Goal: Transaction & Acquisition: Obtain resource

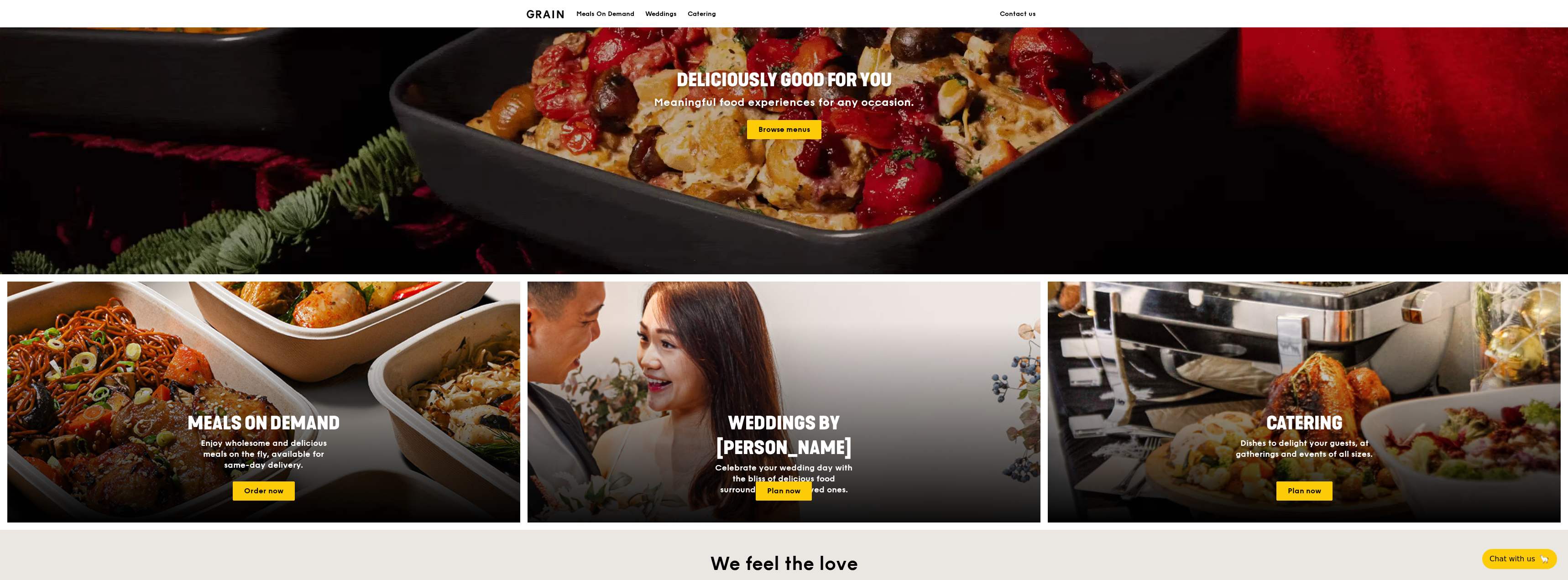
scroll to position [91, 0]
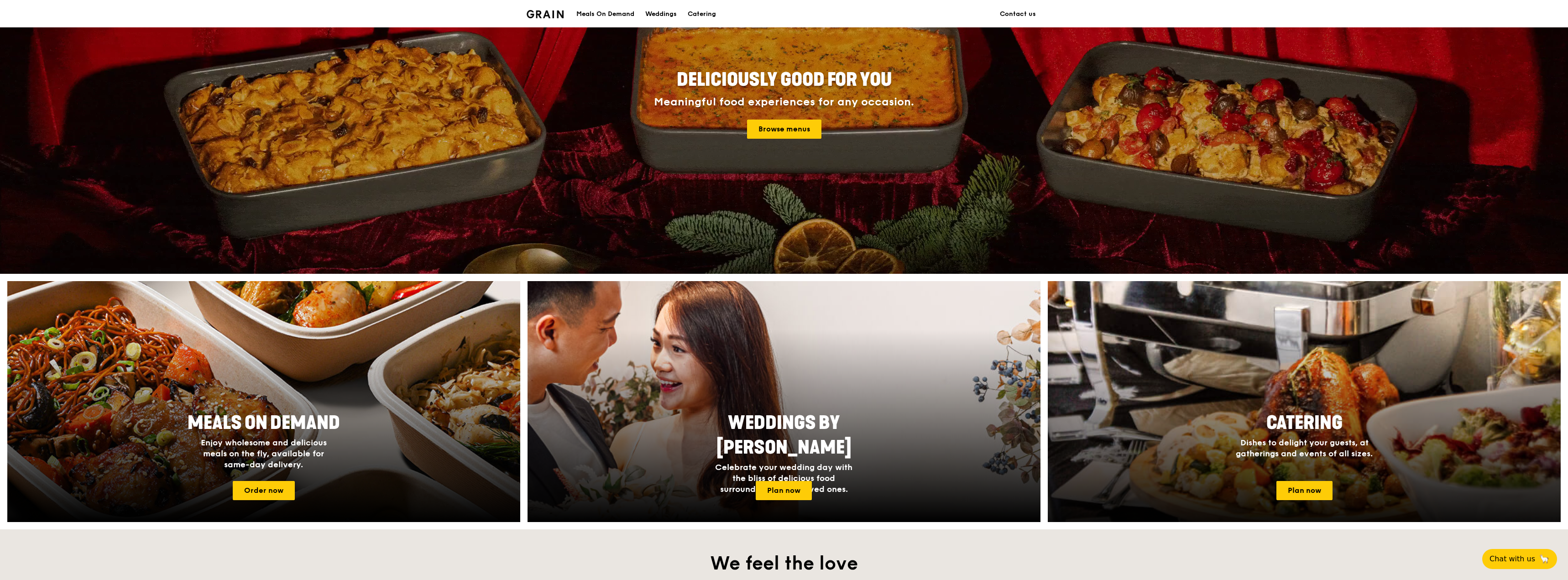
click at [1288, 479] on div at bounding box center [1305, 401] width 564 height 265
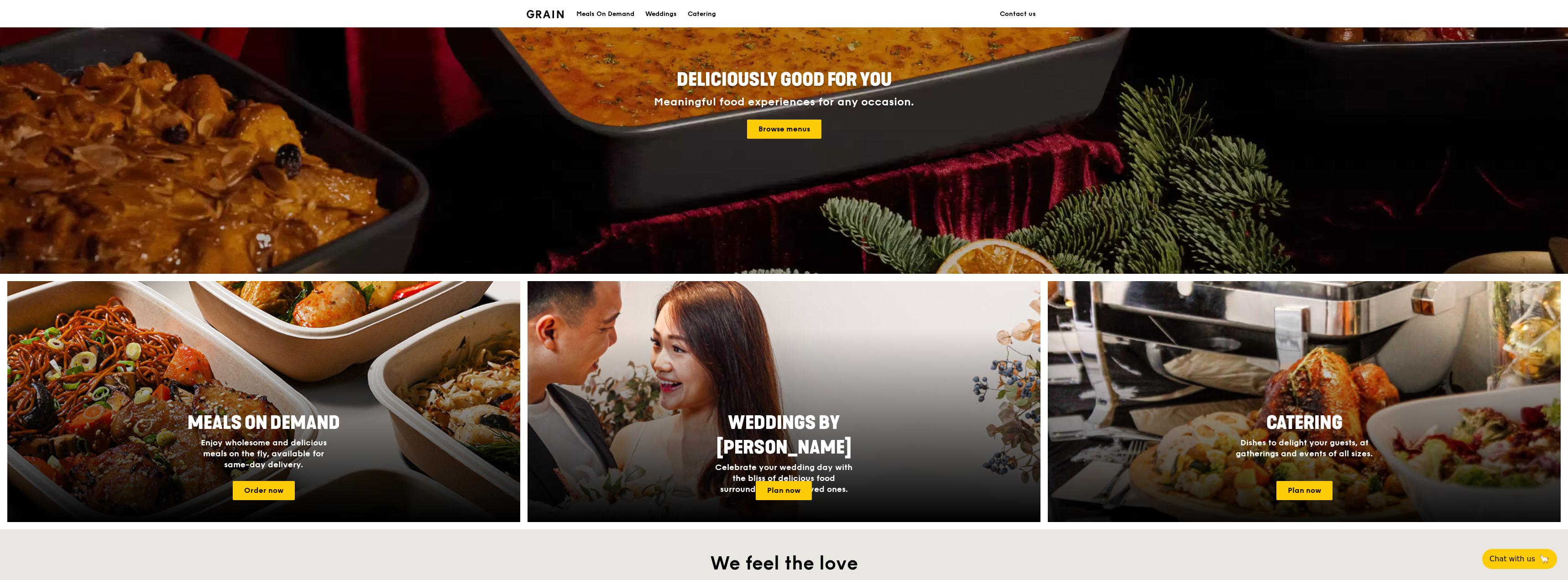
drag, startPoint x: 1308, startPoint y: 485, endPoint x: 1326, endPoint y: 479, distance: 19.0
click at [1308, 485] on link "Plan now" at bounding box center [1305, 490] width 56 height 19
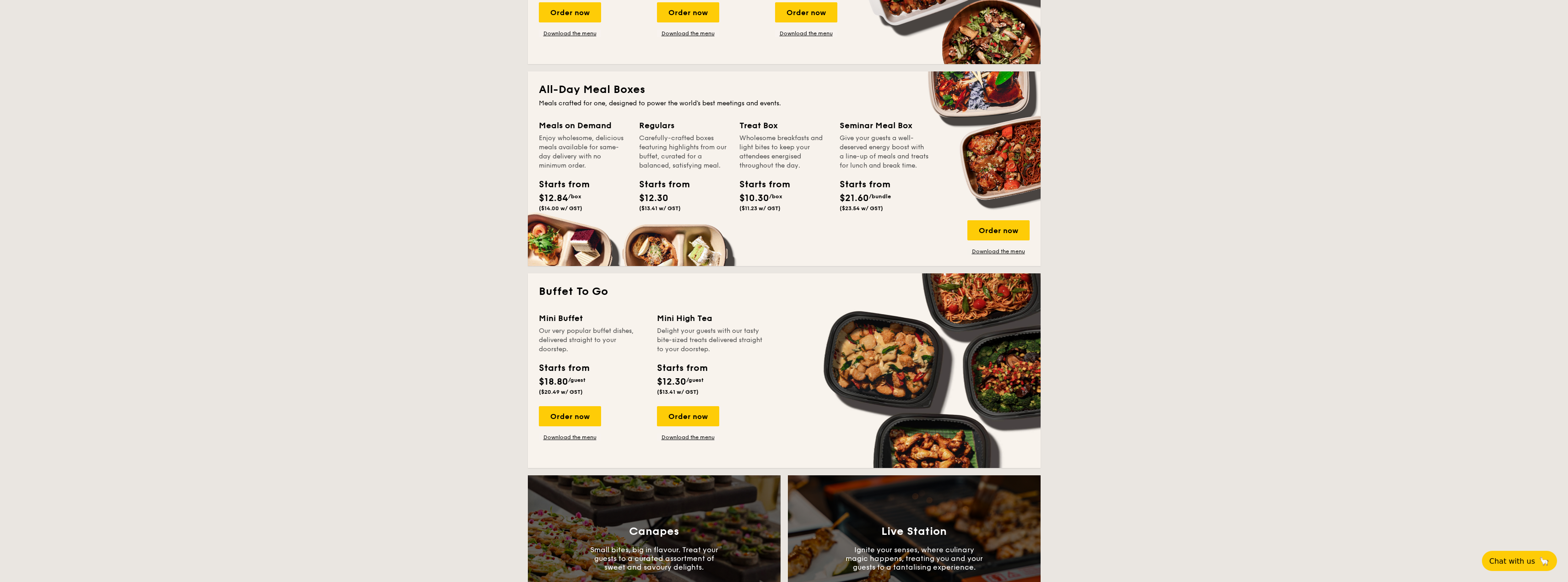
scroll to position [550, 0]
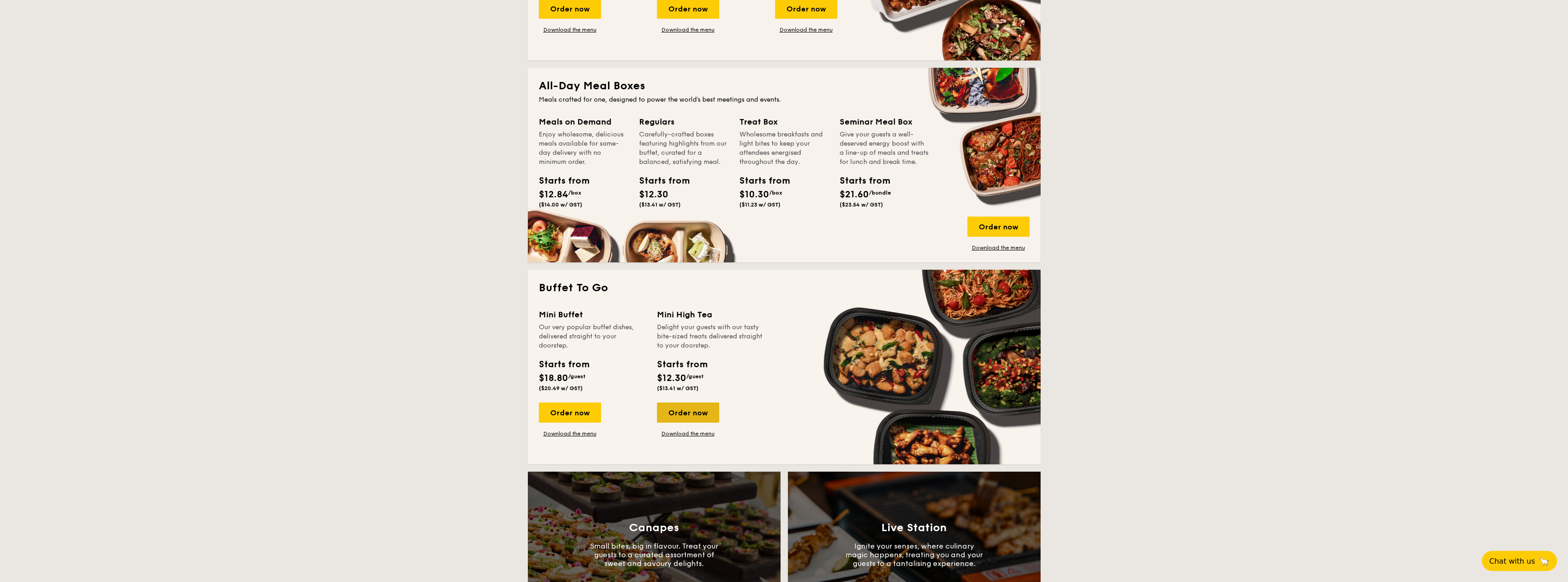
click at [684, 410] on div "Order now" at bounding box center [688, 412] width 62 height 20
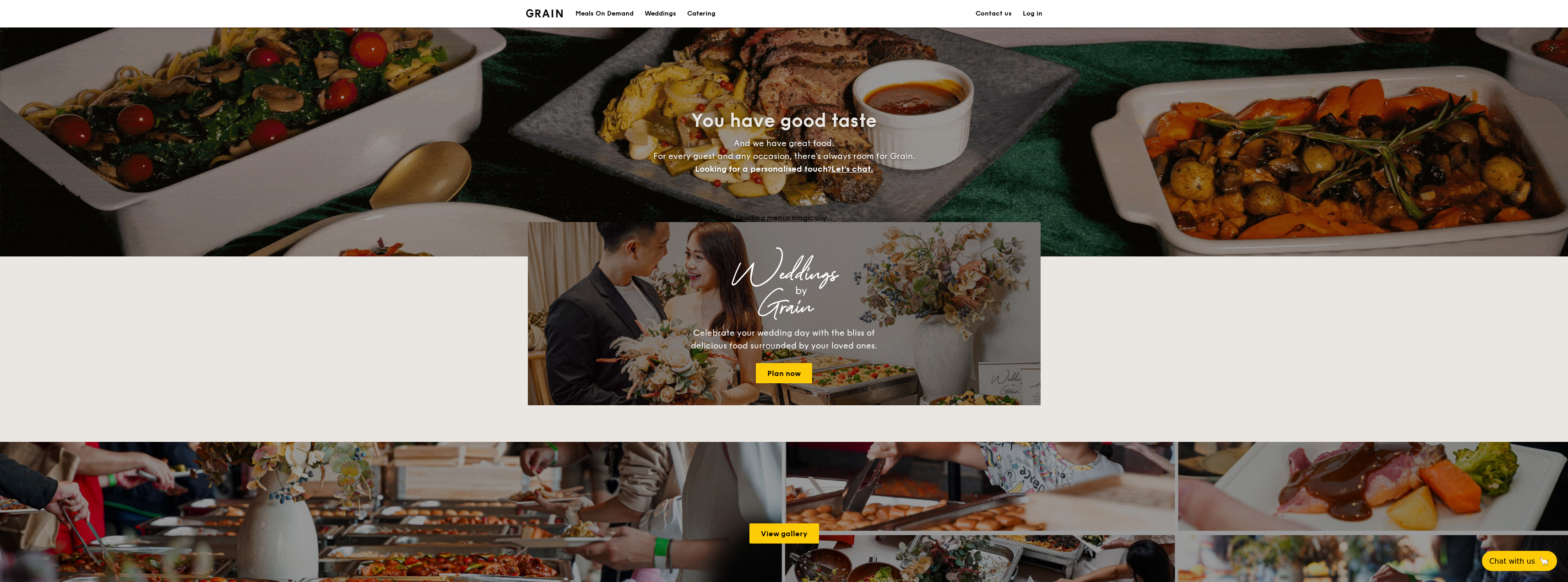
scroll to position [1550, 0]
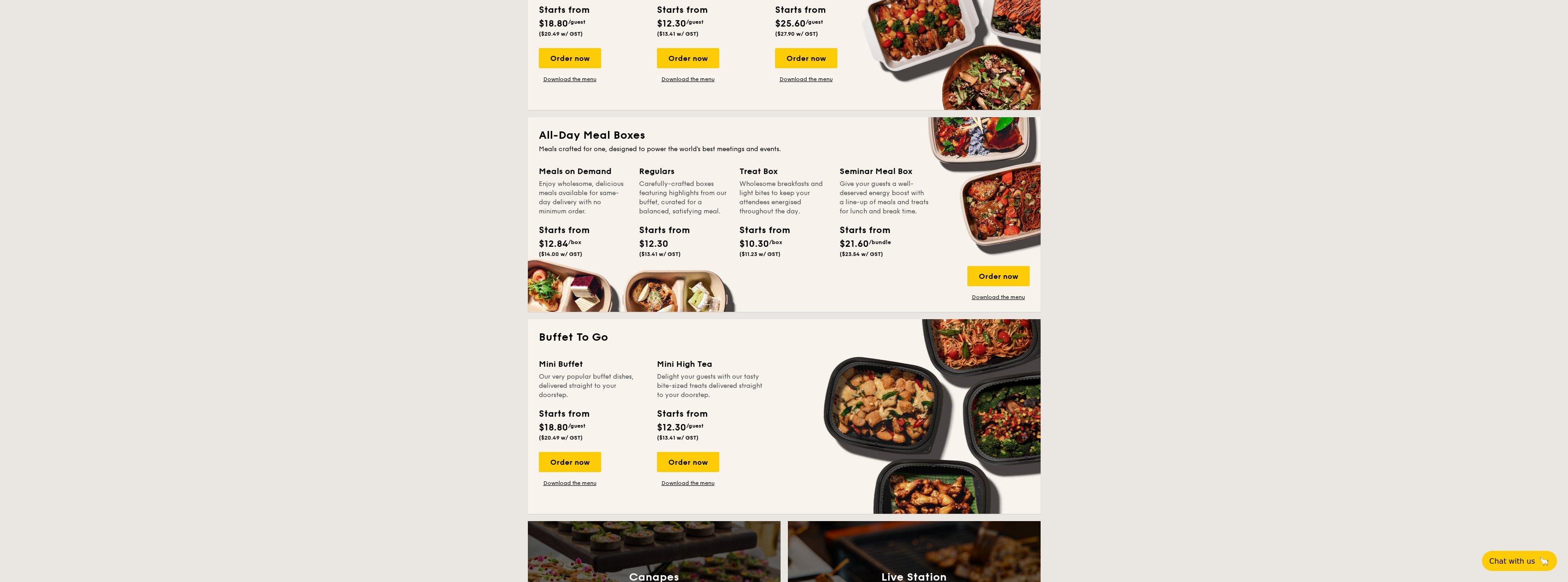
scroll to position [504, 0]
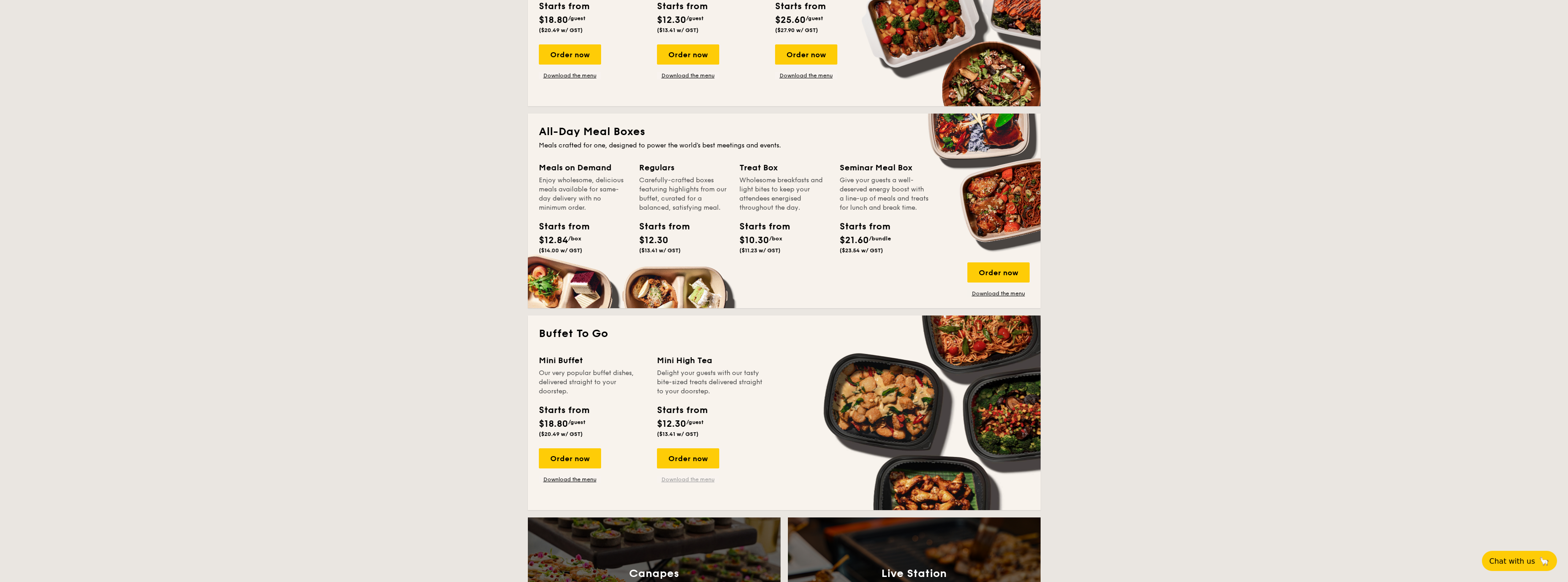
click at [686, 477] on link "Download the menu" at bounding box center [688, 479] width 62 height 7
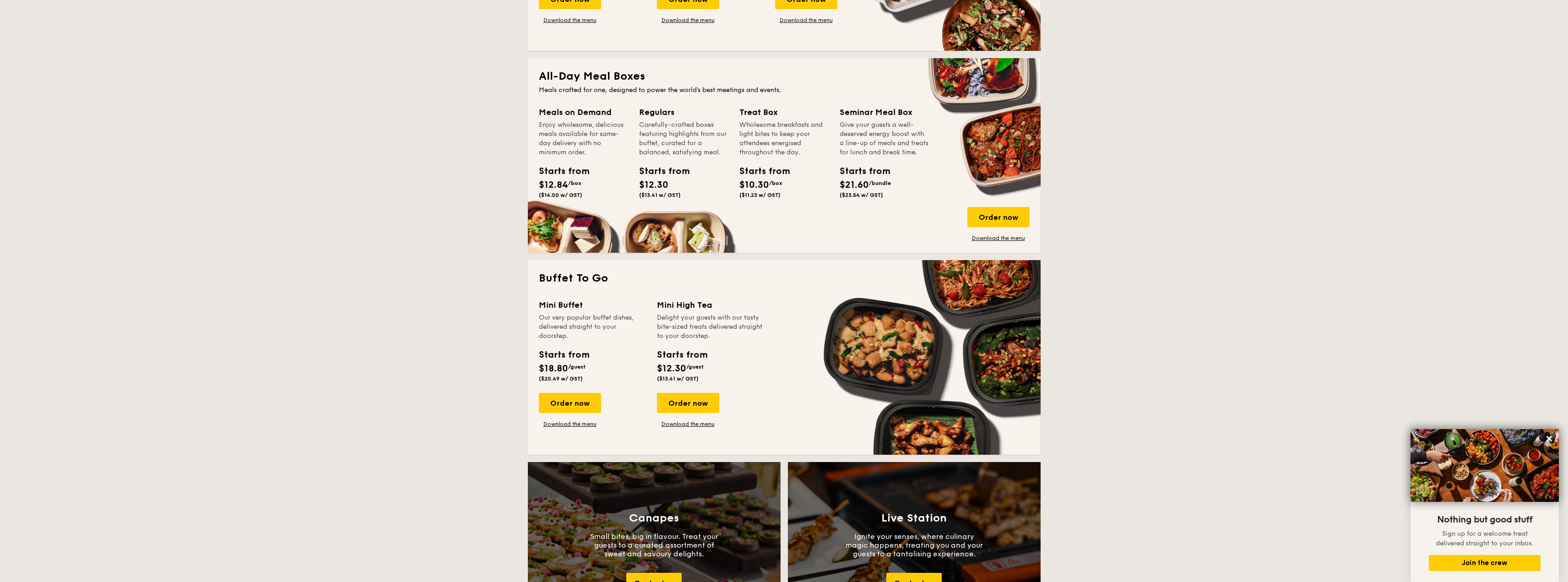
scroll to position [550, 0]
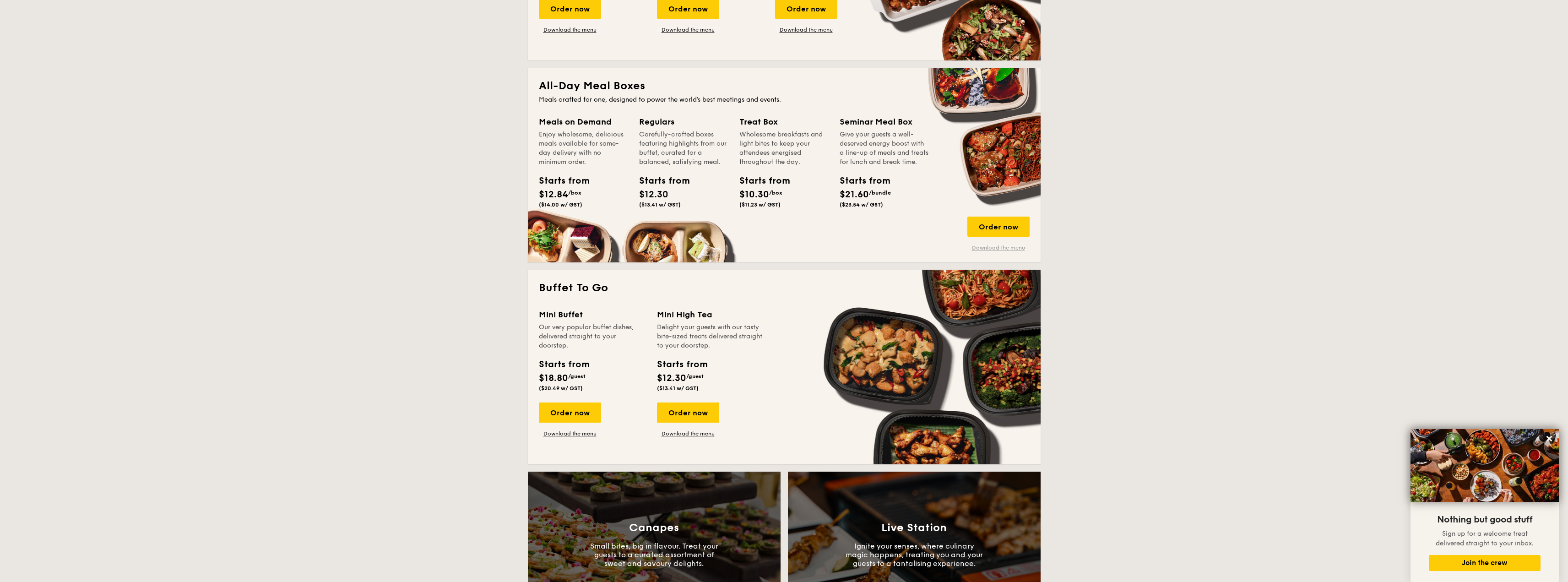
click at [983, 247] on link "Download the menu" at bounding box center [998, 247] width 62 height 7
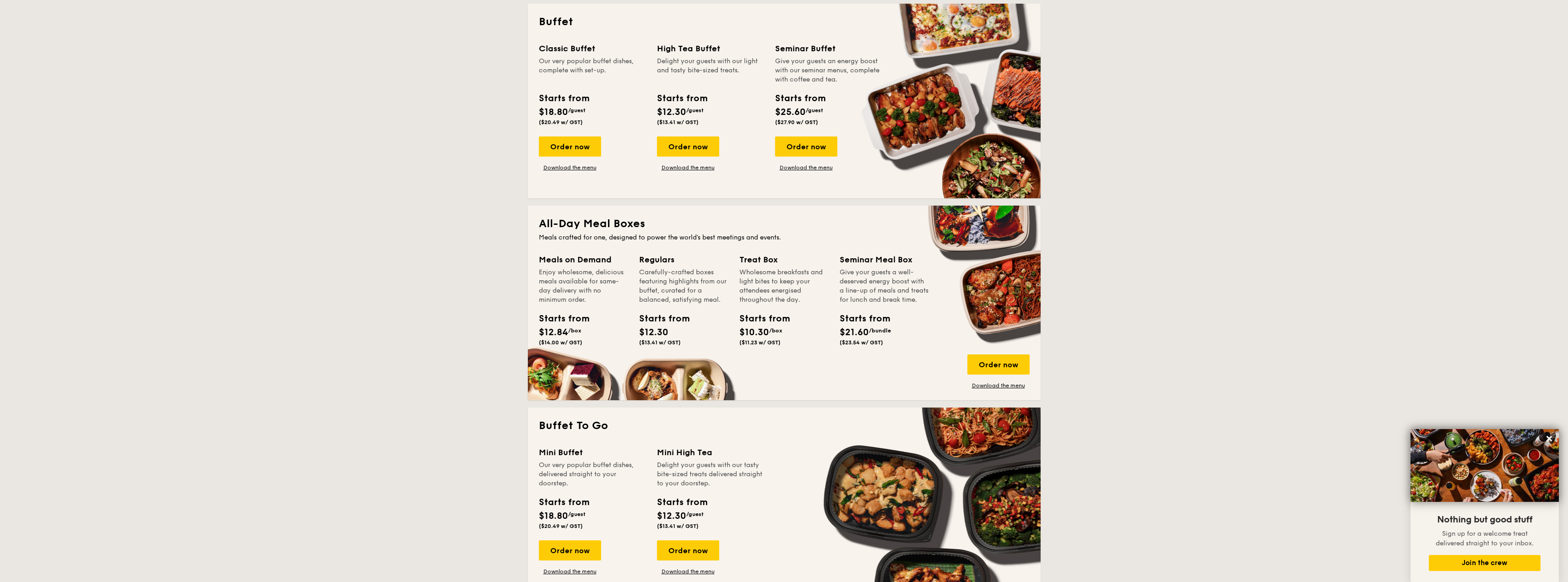
scroll to position [366, 0]
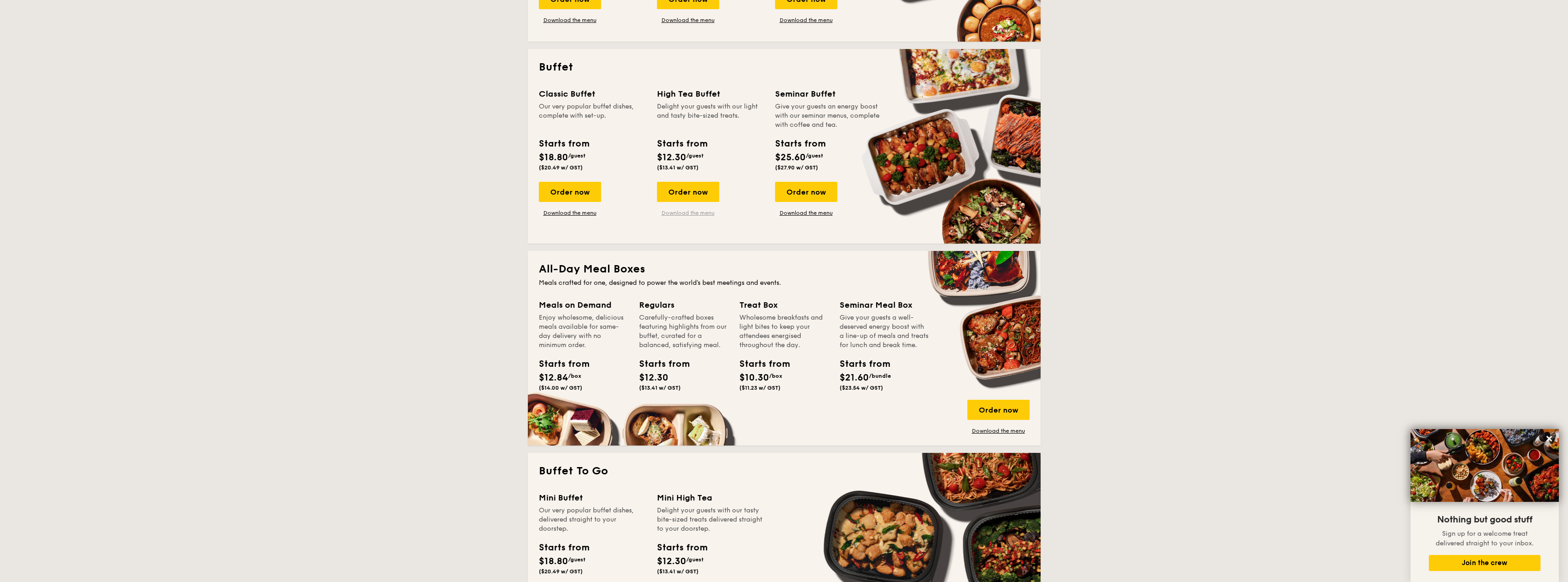
click at [684, 211] on link "Download the menu" at bounding box center [688, 212] width 62 height 7
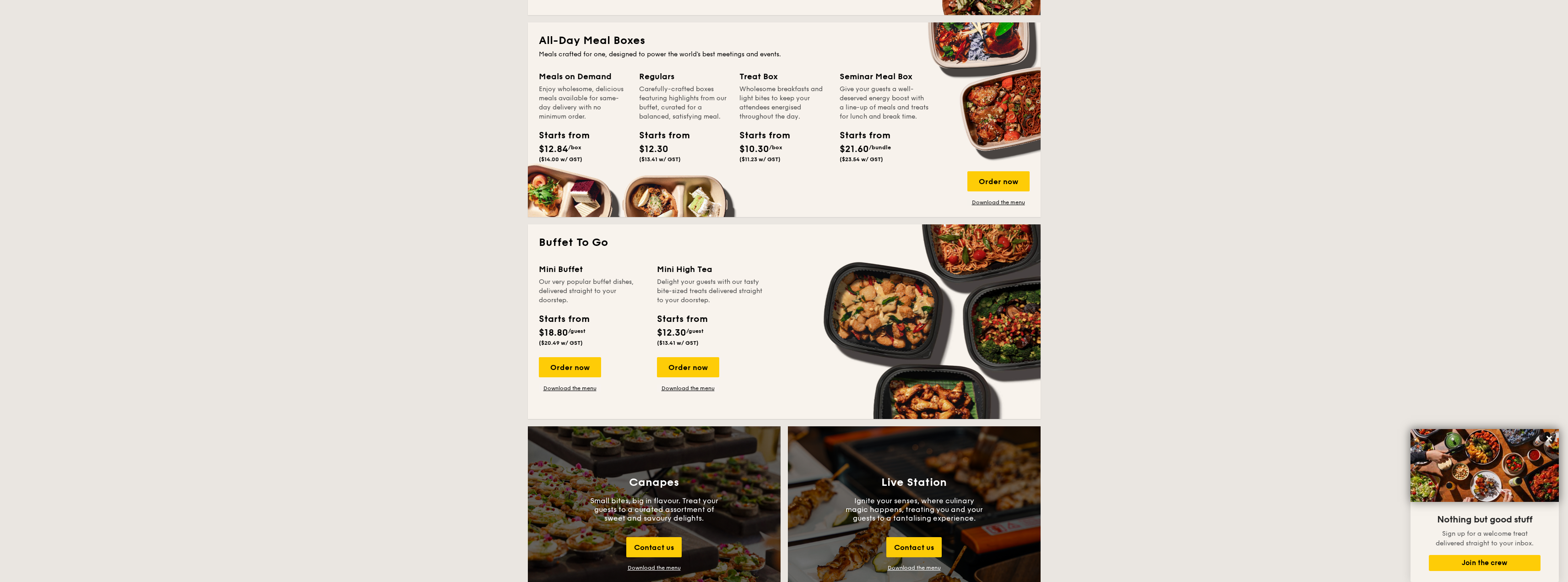
scroll to position [595, 0]
click at [692, 388] on link "Download the menu" at bounding box center [688, 387] width 62 height 7
